Goal: Task Accomplishment & Management: Manage account settings

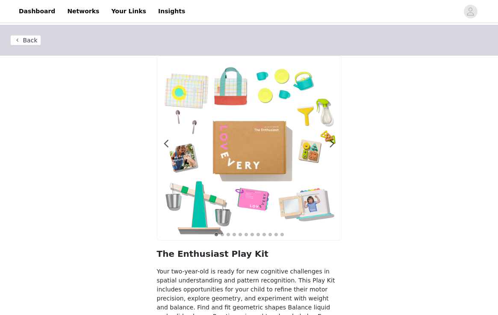
scroll to position [57, 0]
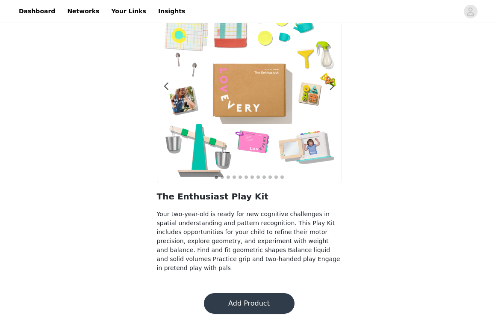
click at [248, 303] on button "Add Product" at bounding box center [249, 303] width 91 height 21
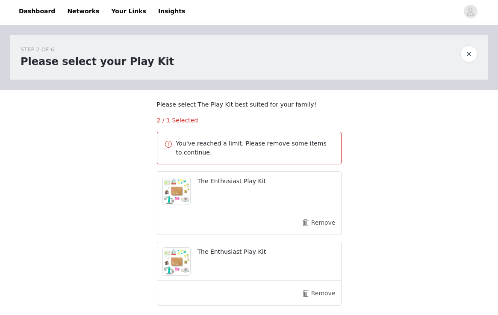
scroll to position [78, 0]
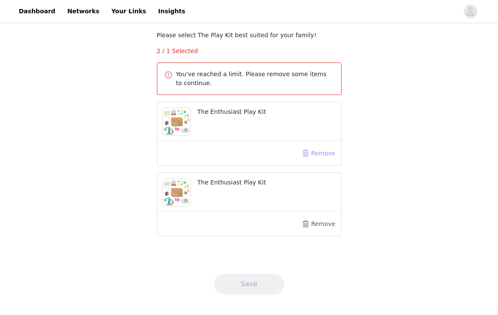
click at [311, 151] on button "Remove" at bounding box center [319, 153] width 34 height 14
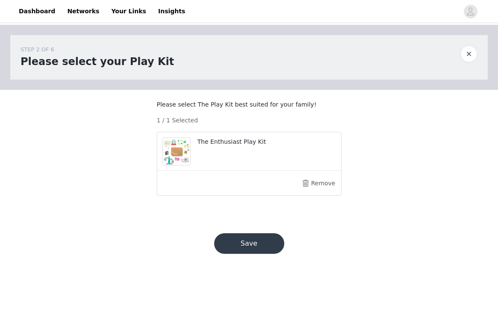
scroll to position [0, 0]
click at [248, 252] on button "Save" at bounding box center [249, 243] width 70 height 21
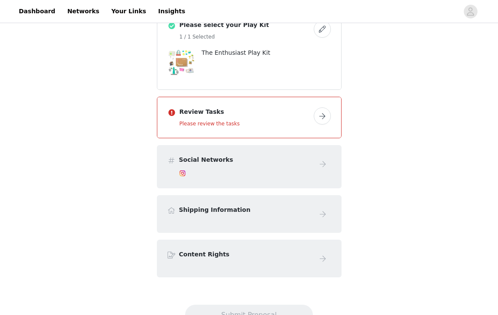
scroll to position [245, 0]
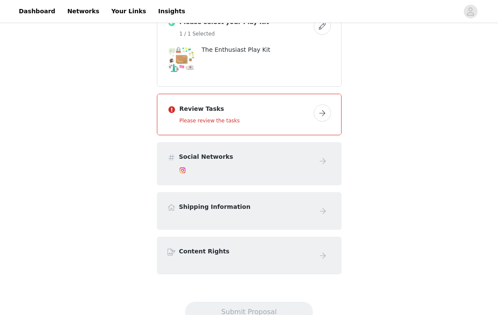
click at [308, 152] on h4 "Social Networks" at bounding box center [245, 156] width 132 height 9
click at [315, 116] on div "Review Tasks Please review the tasks" at bounding box center [249, 114] width 184 height 41
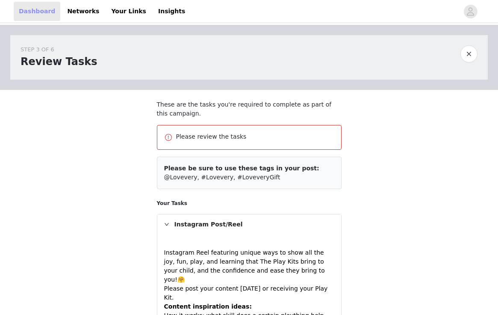
click at [32, 13] on link "Dashboard" at bounding box center [37, 11] width 47 height 19
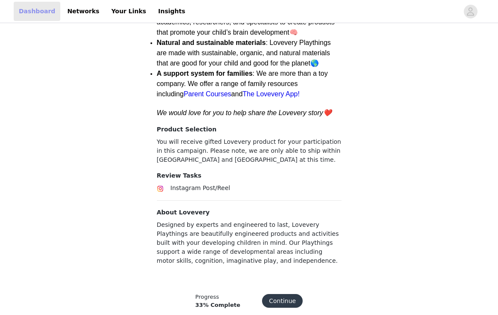
scroll to position [307, 0]
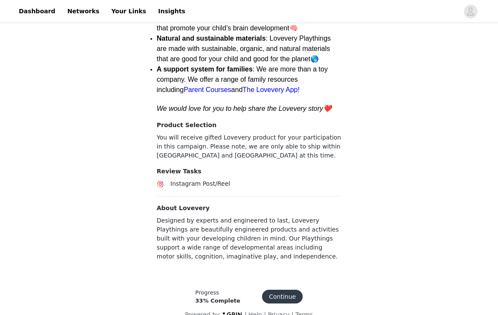
click at [286, 290] on button "Continue" at bounding box center [282, 297] width 41 height 14
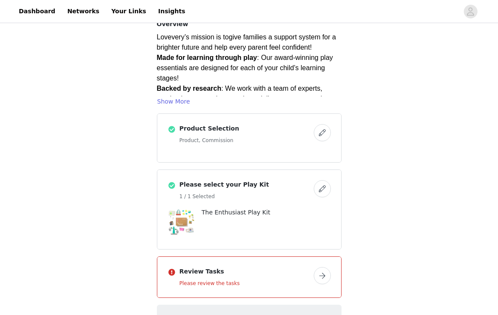
scroll to position [86, 0]
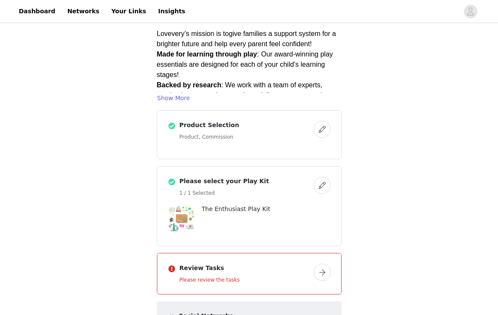
click at [319, 177] on button "button" at bounding box center [322, 185] width 17 height 17
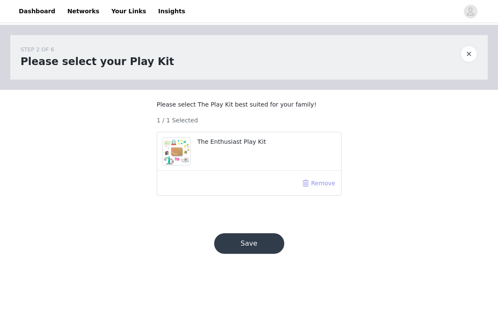
click at [317, 190] on button "Remove" at bounding box center [319, 183] width 34 height 14
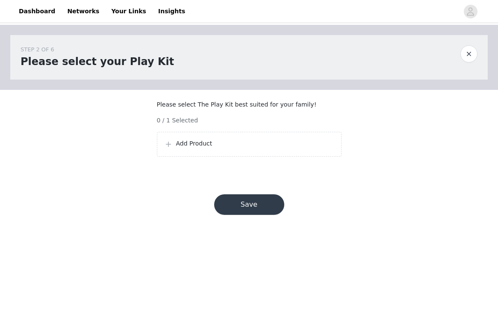
click at [219, 148] on p "Add Product" at bounding box center [255, 143] width 158 height 9
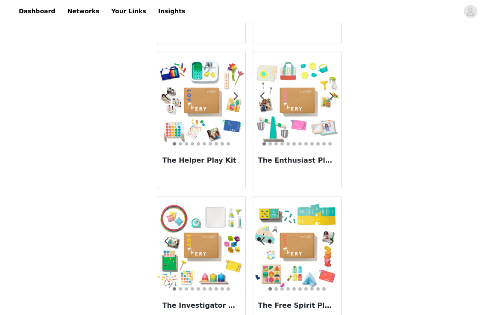
scroll to position [732, 0]
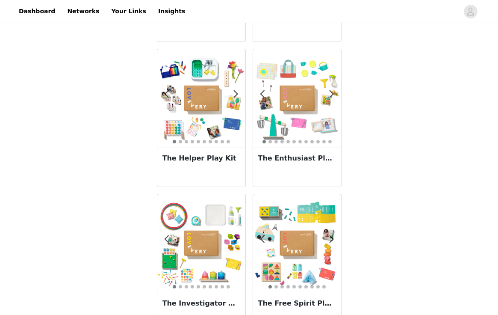
click at [195, 243] on img at bounding box center [201, 243] width 88 height 88
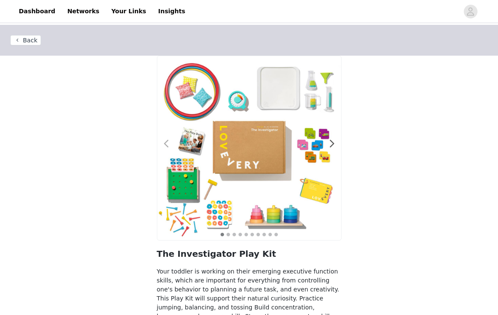
click at [166, 144] on span at bounding box center [166, 144] width 19 height 0
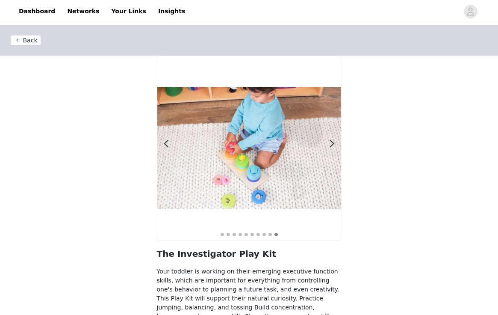
click at [18, 38] on button "Back" at bounding box center [25, 40] width 31 height 10
click at [28, 38] on button "Back" at bounding box center [25, 40] width 31 height 10
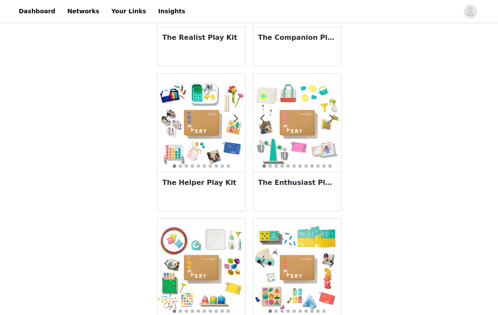
scroll to position [706, 0]
